Goal: Task Accomplishment & Management: Use online tool/utility

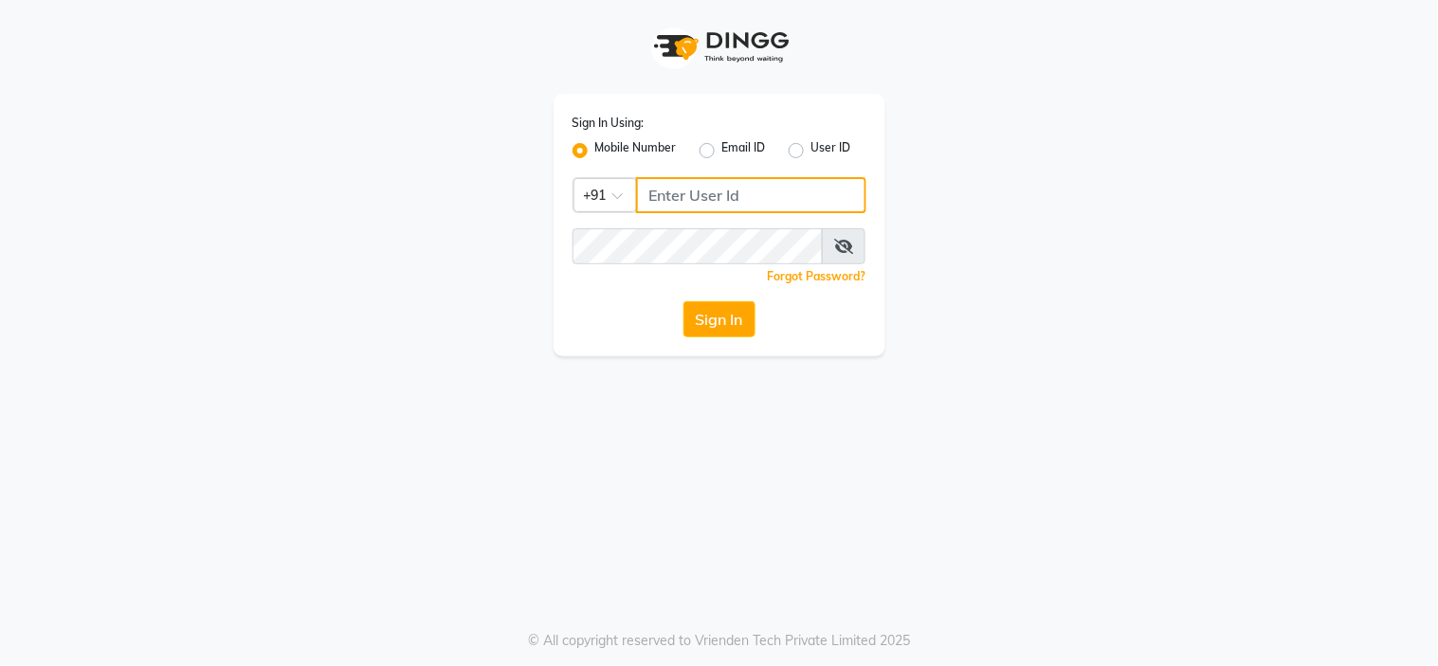
click at [711, 200] on input "Username" at bounding box center [751, 195] width 230 height 36
type input "8134949764"
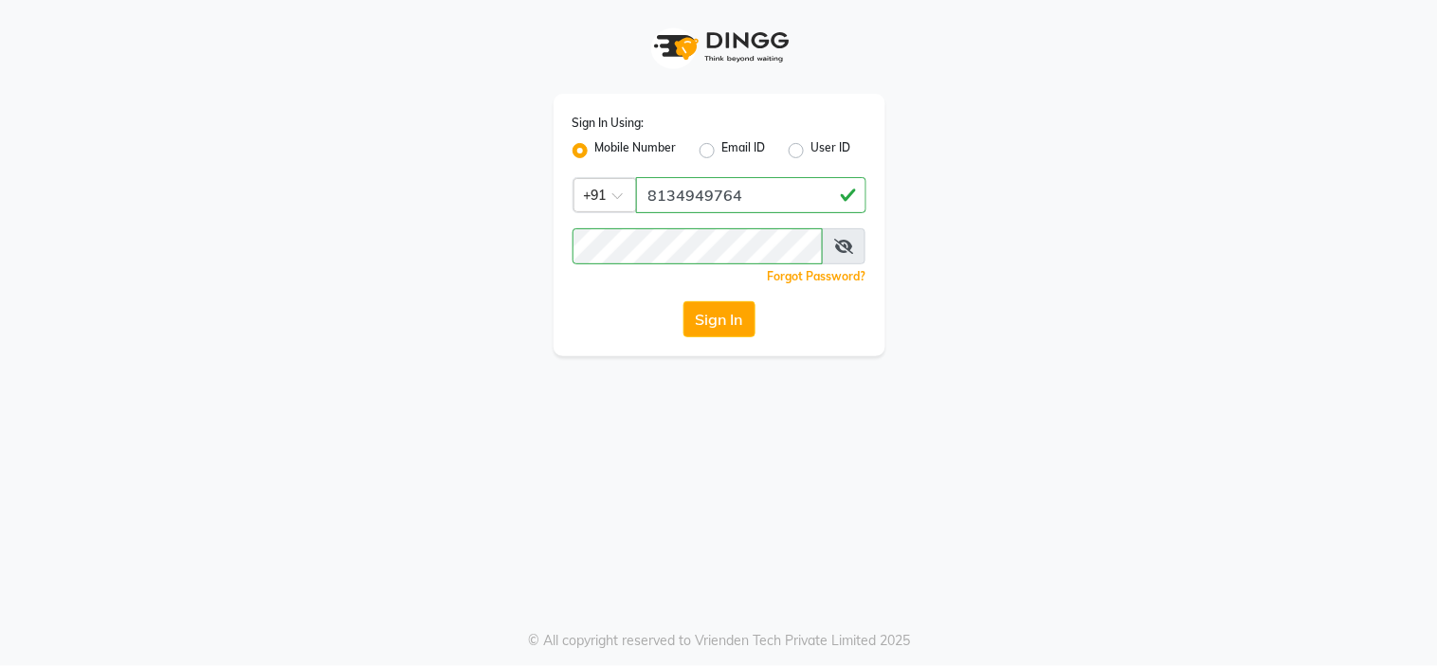
click at [487, 351] on div "Sign In Using: Mobile Number Email ID User ID Country Code × [PHONE_NUMBER] Rem…" at bounding box center [719, 178] width 1080 height 356
click at [734, 317] on button "Sign In" at bounding box center [719, 319] width 72 height 36
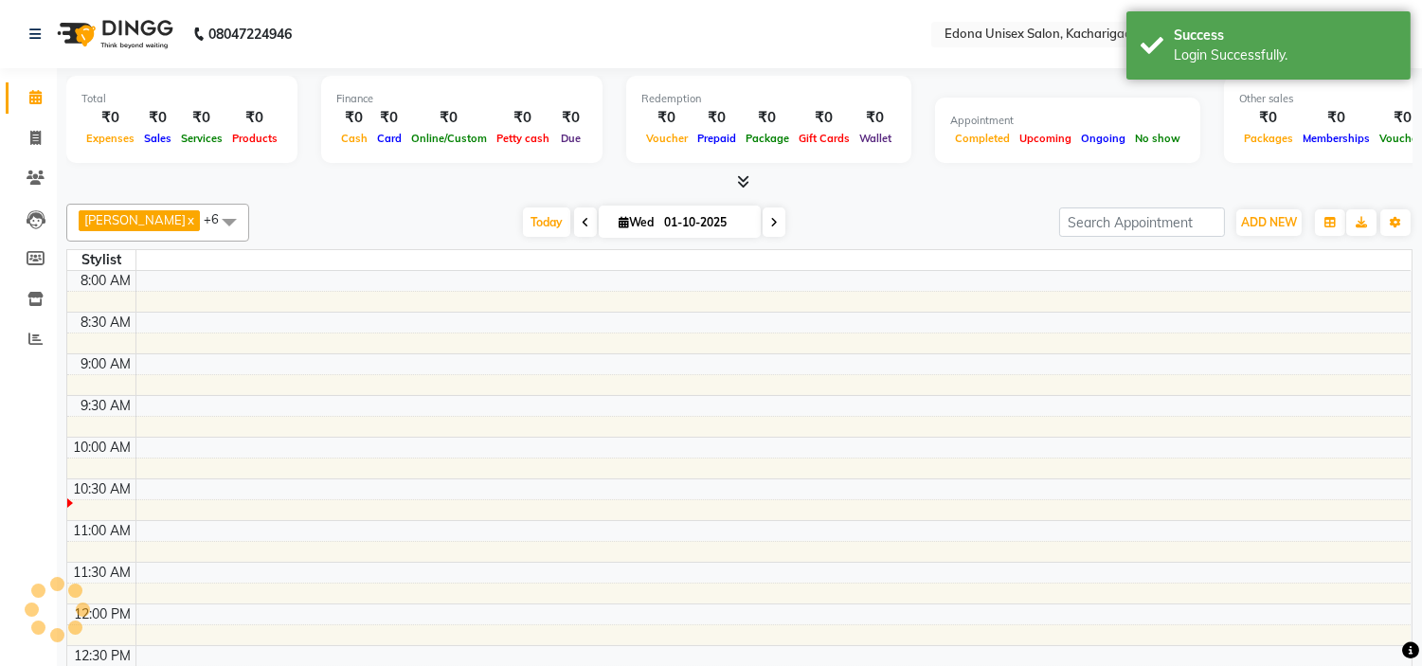
select select "en"
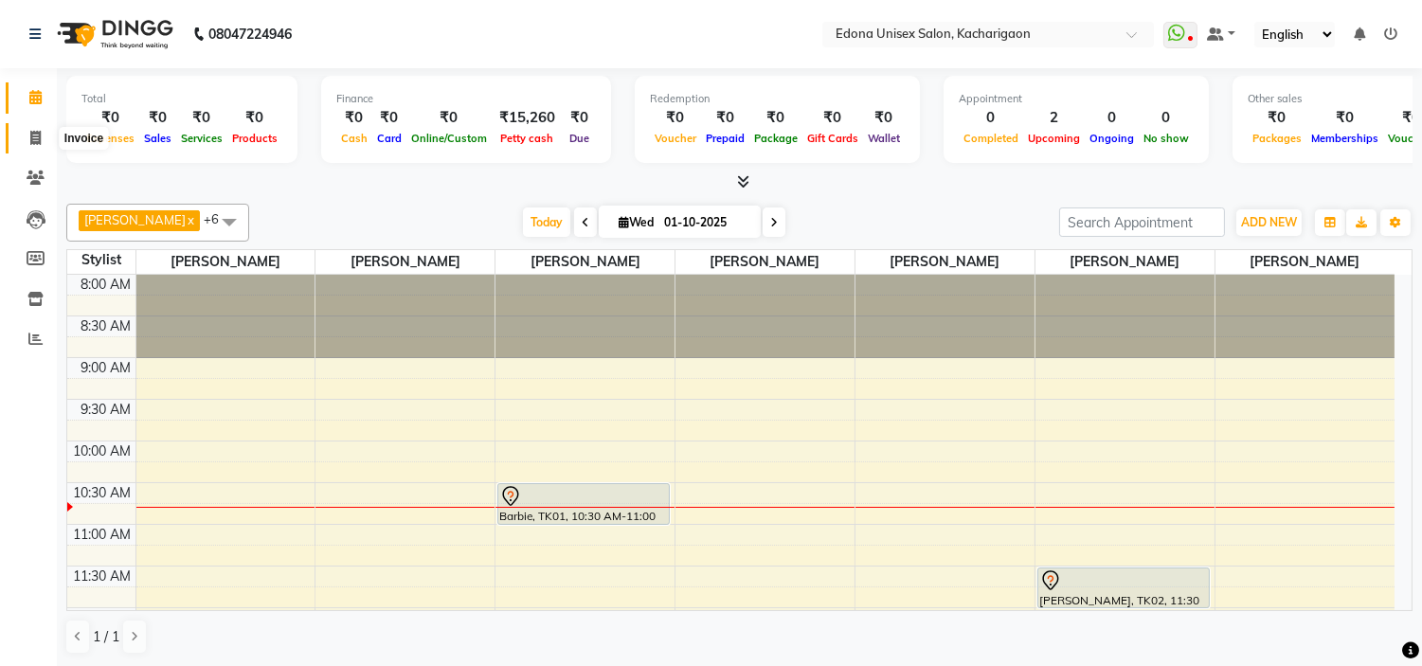
click at [33, 138] on icon at bounding box center [35, 138] width 10 height 14
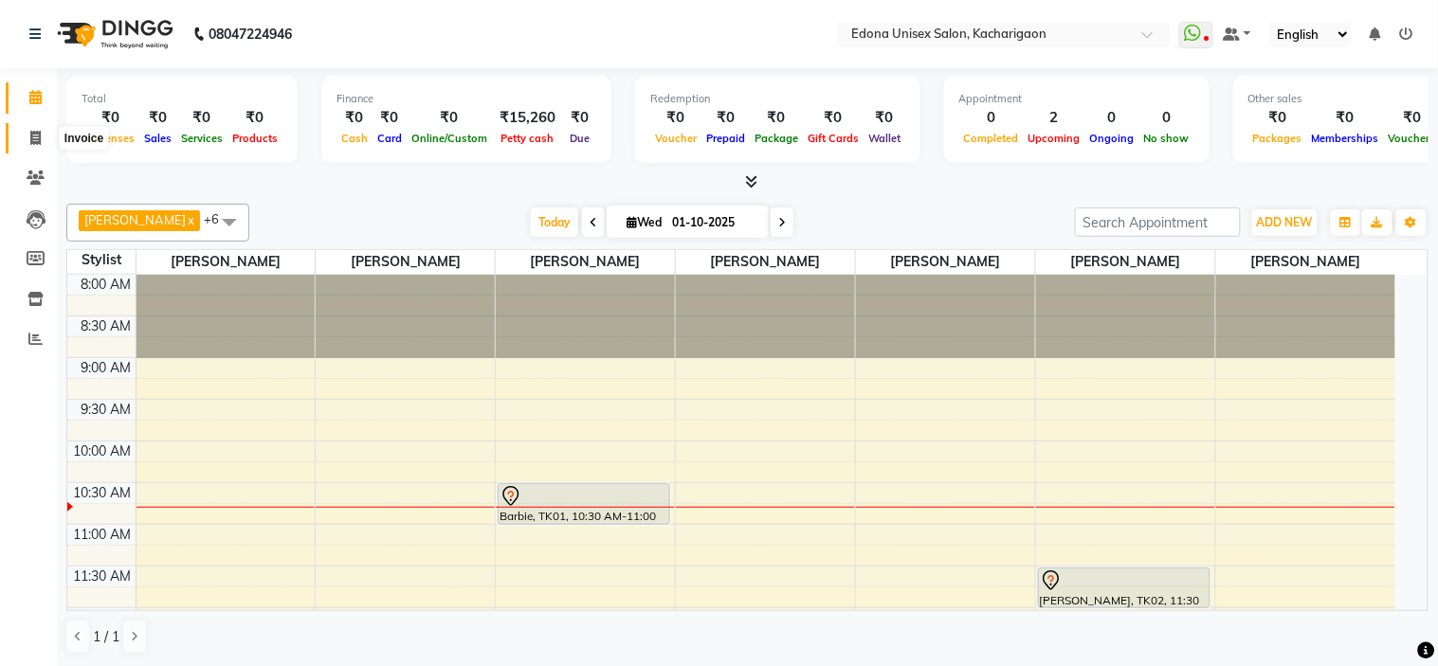
select select "service"
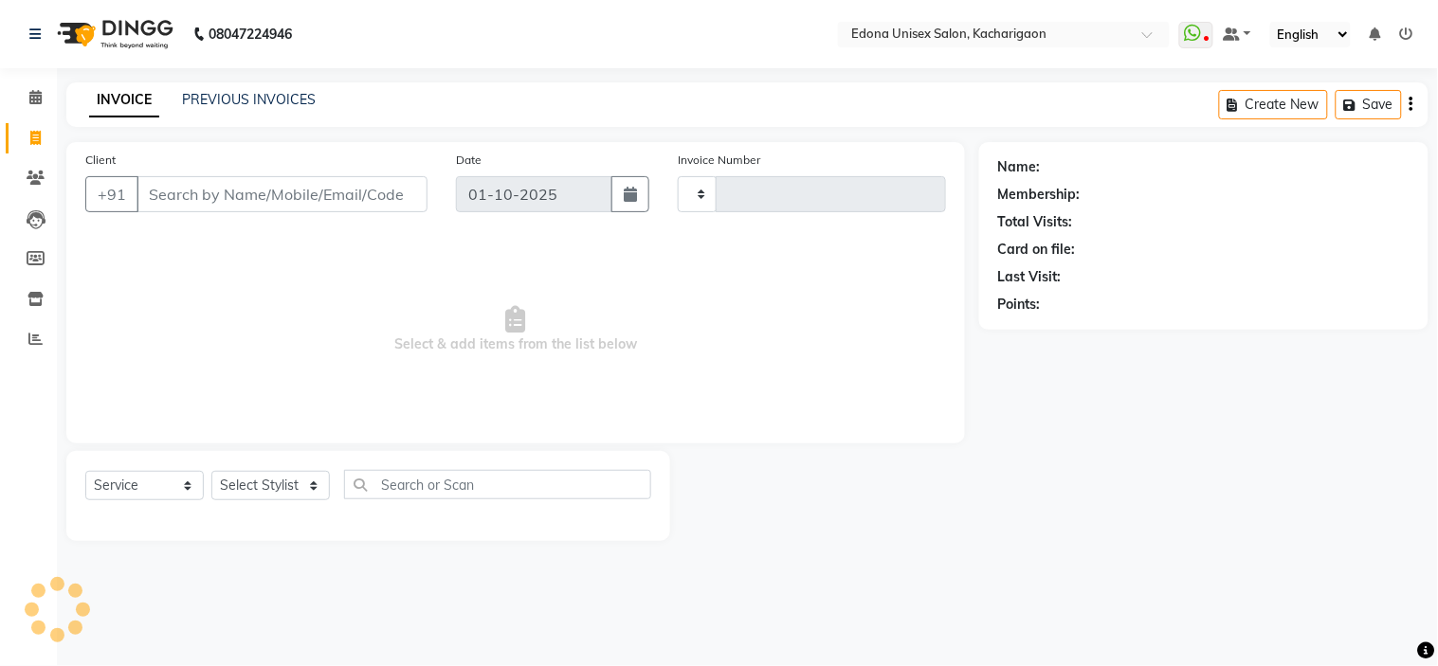
type input "2699"
select select "5389"
click at [24, 99] on span at bounding box center [35, 98] width 33 height 22
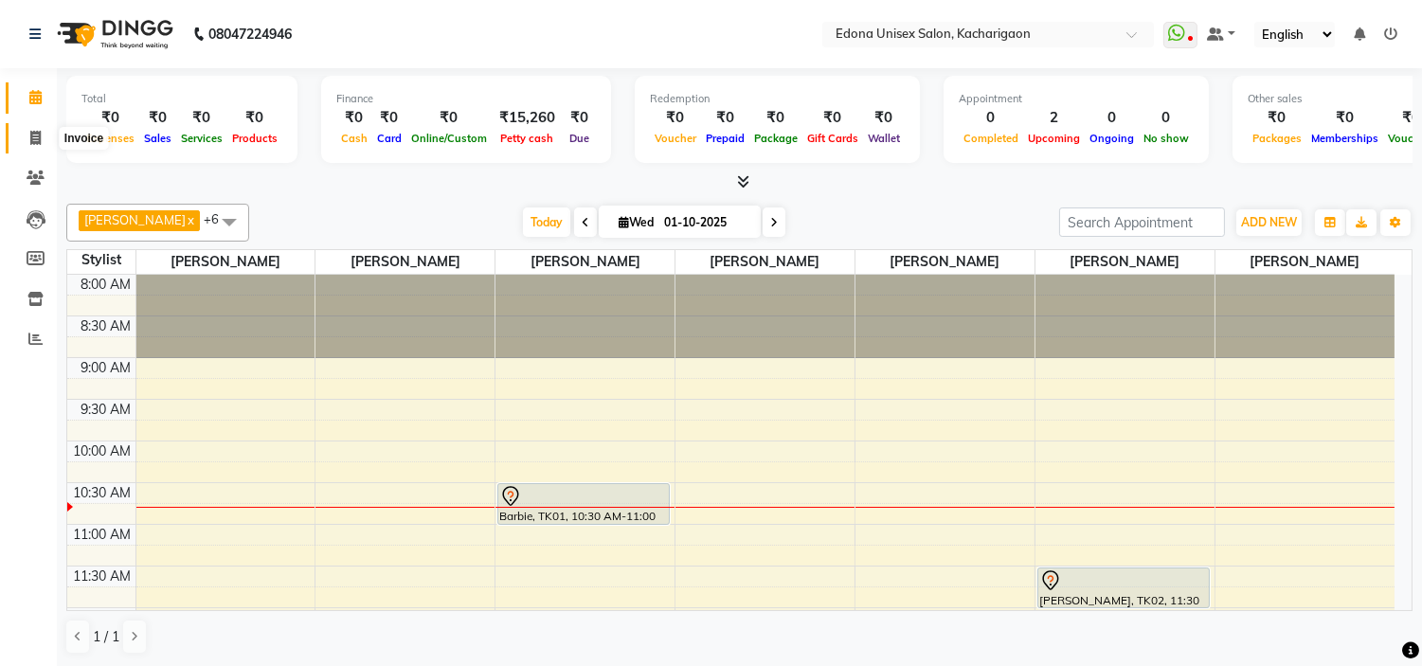
click at [24, 136] on span at bounding box center [35, 139] width 33 height 22
select select "service"
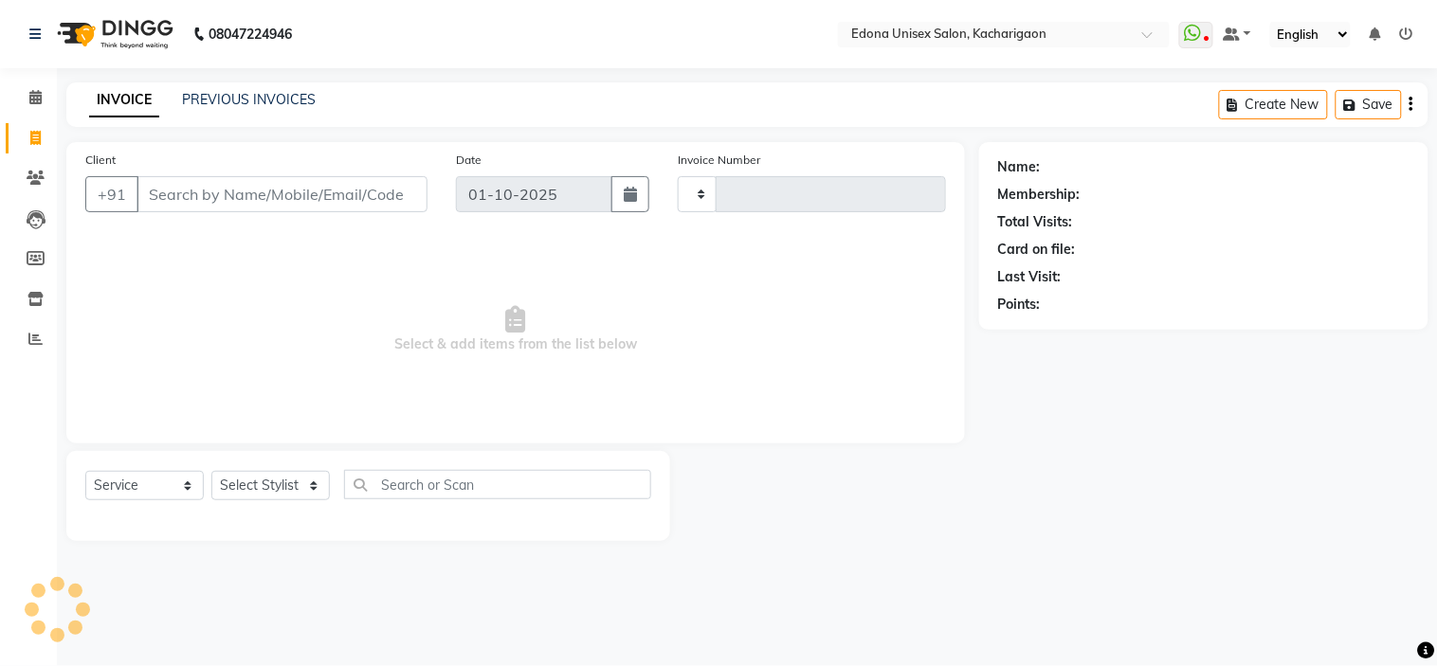
type input "2699"
select select "5389"
click at [314, 495] on select "Select Stylist Admin Anchuli [PERSON_NAME] Sonar Bir Basumtary [PERSON_NAME] [P…" at bounding box center [270, 485] width 118 height 29
select select "77350"
click at [211, 472] on select "Select Stylist Admin Anchuli [PERSON_NAME] Sonar Bir Basumtary [PERSON_NAME] [P…" at bounding box center [270, 485] width 118 height 29
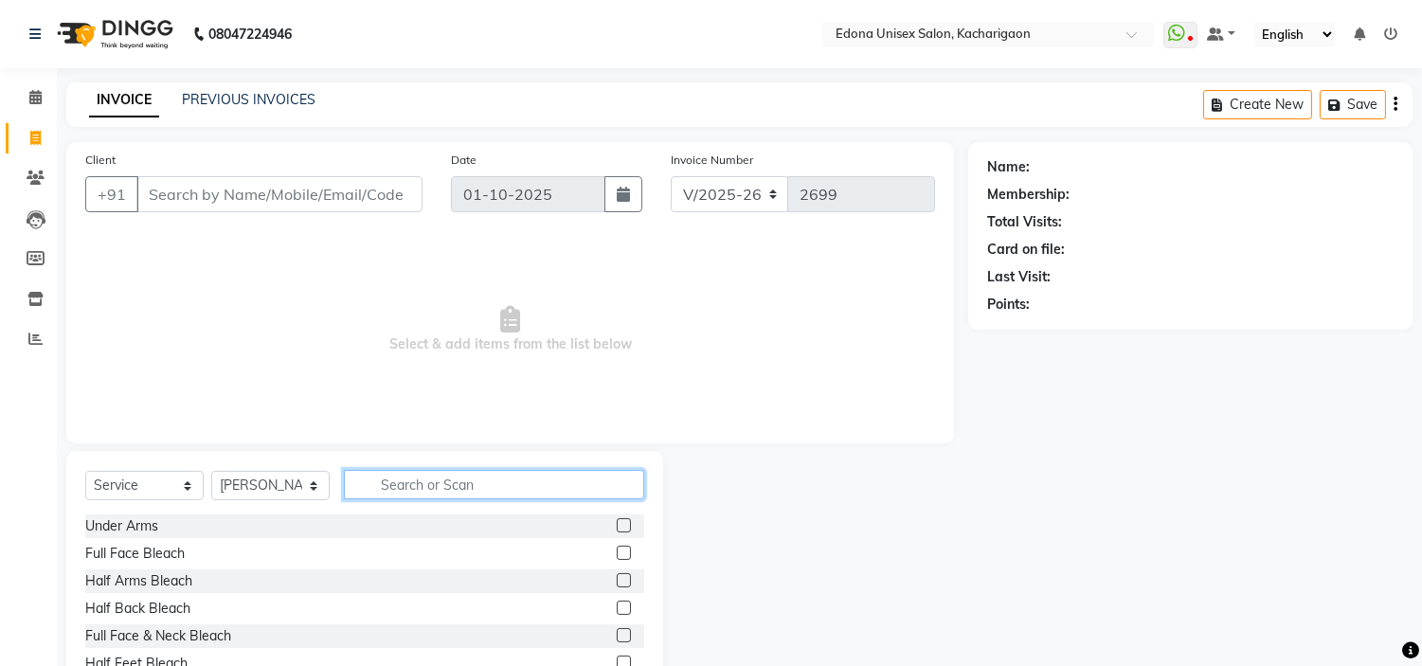
click at [502, 489] on input "text" at bounding box center [494, 484] width 300 height 29
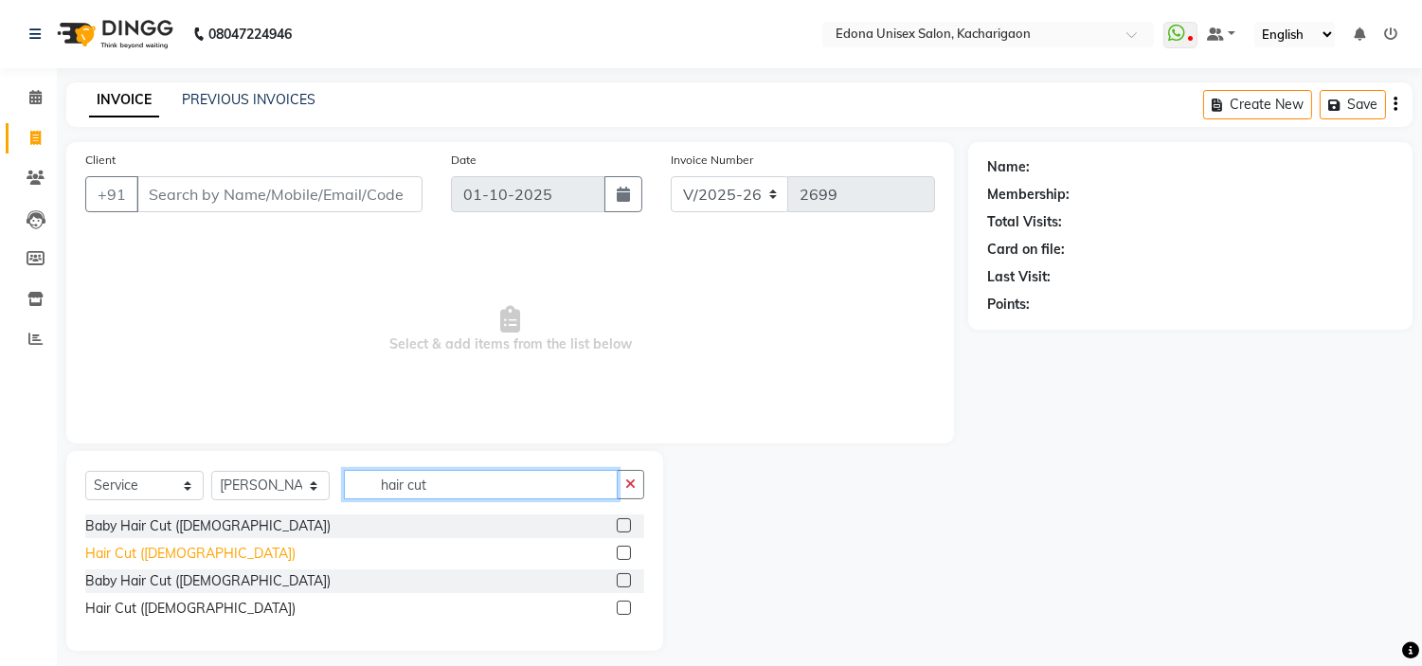
type input "hair cut"
click at [124, 561] on div "Hair Cut ([DEMOGRAPHIC_DATA])" at bounding box center [190, 554] width 210 height 20
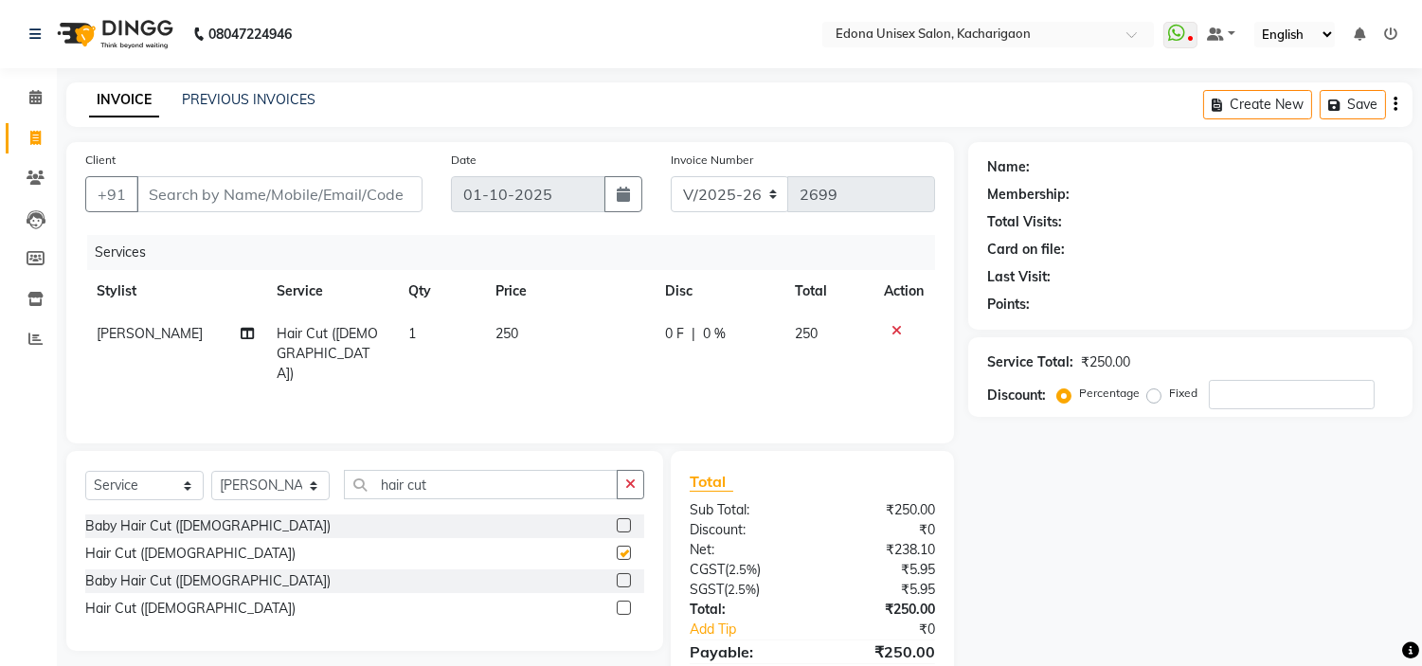
checkbox input "false"
